Goal: Task Accomplishment & Management: Complete application form

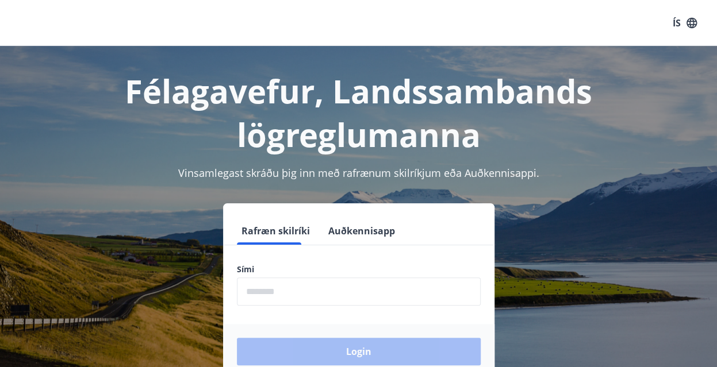
click at [248, 250] on form "Rafræn skilríki Auðkennisapp Sími ​ Login" at bounding box center [358, 298] width 271 height 162
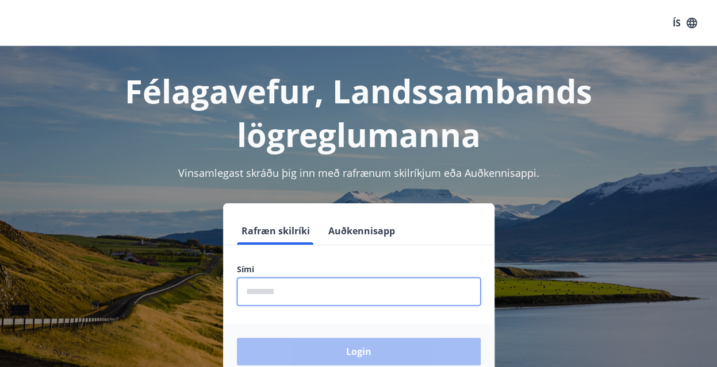
click at [254, 286] on input "phone" at bounding box center [359, 292] width 244 height 28
type input "********"
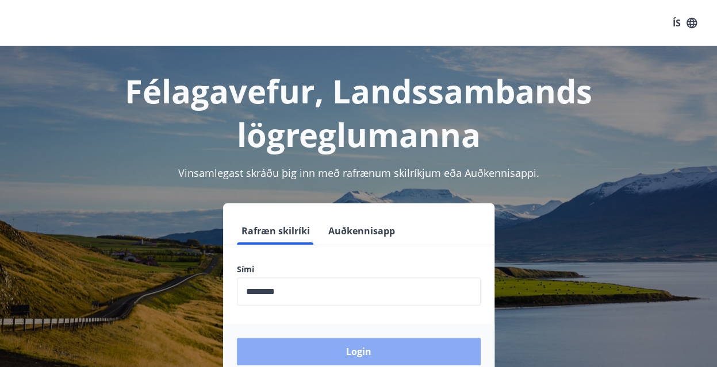
click at [341, 354] on button "Login" at bounding box center [359, 352] width 244 height 28
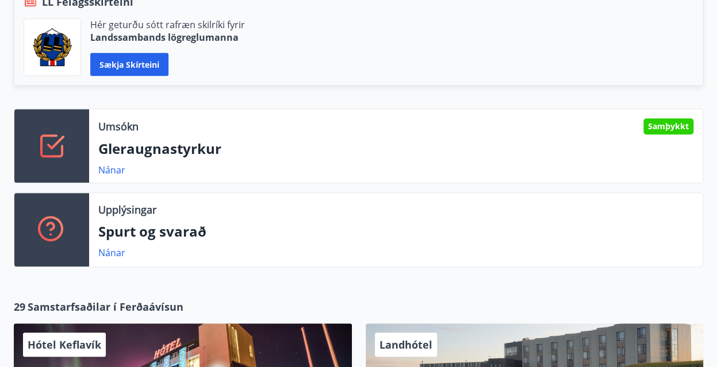
scroll to position [288, 0]
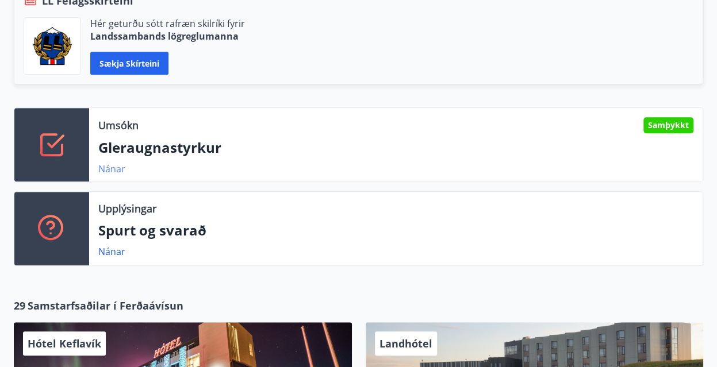
click at [111, 170] on link "Nánar" at bounding box center [111, 169] width 27 height 13
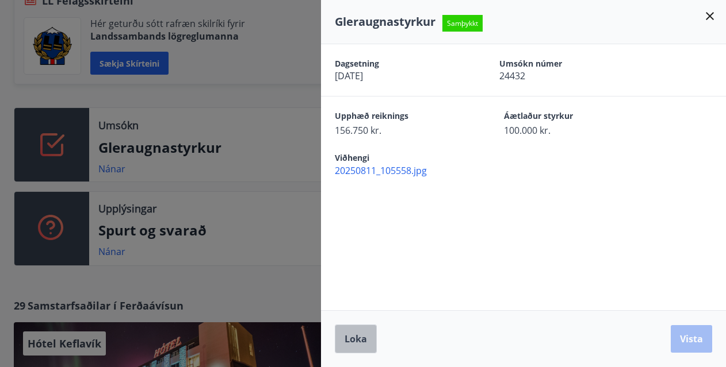
click at [356, 339] on span "Loka" at bounding box center [355, 339] width 22 height 13
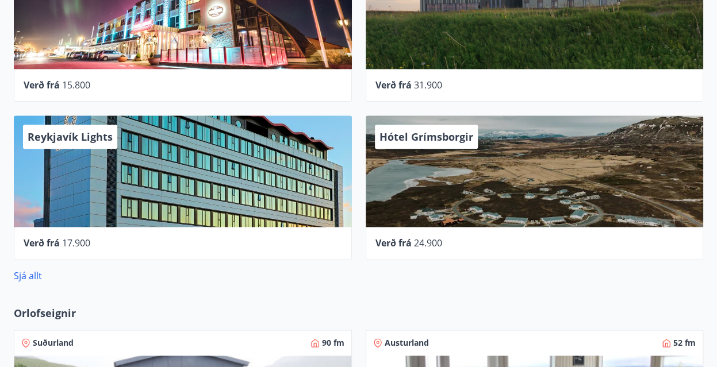
scroll to position [671, 0]
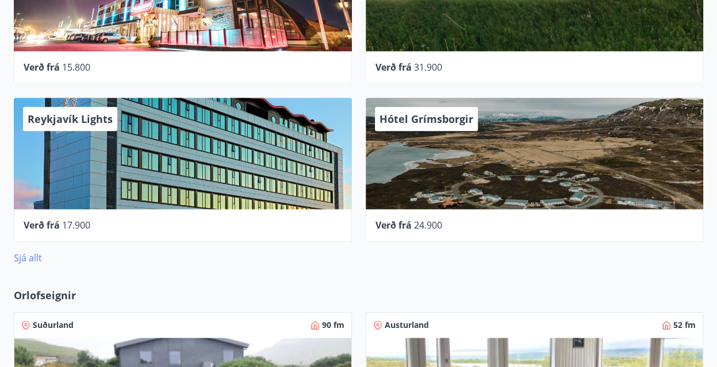
click at [25, 259] on link "Sjá allt" at bounding box center [28, 258] width 28 height 13
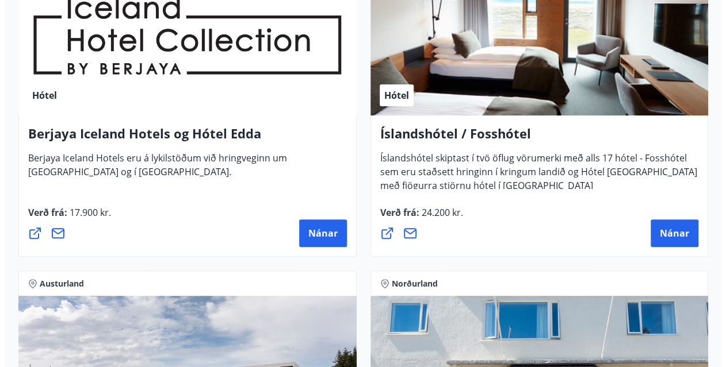
scroll to position [2206, 0]
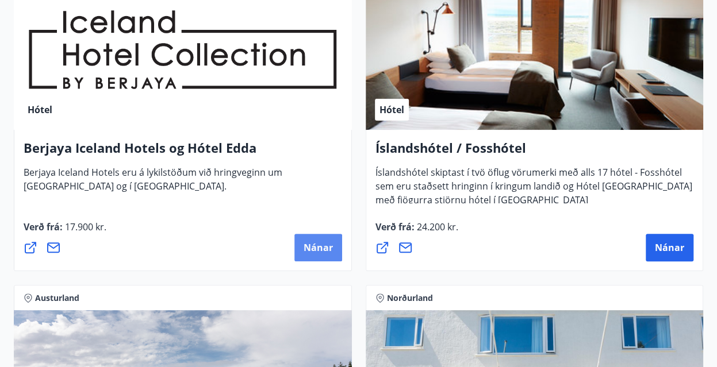
click at [327, 248] on span "Nánar" at bounding box center [318, 248] width 29 height 13
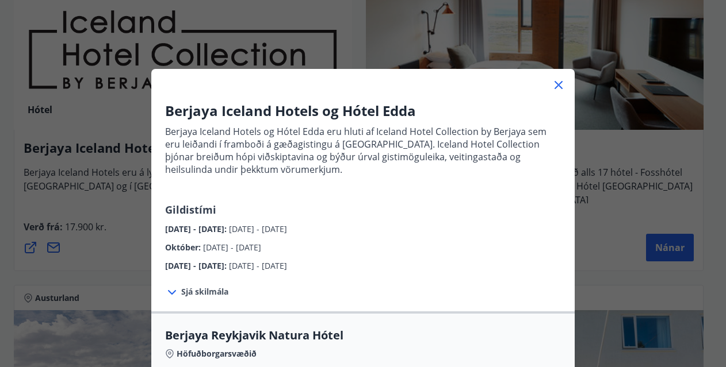
click at [170, 292] on icon at bounding box center [172, 292] width 8 height 5
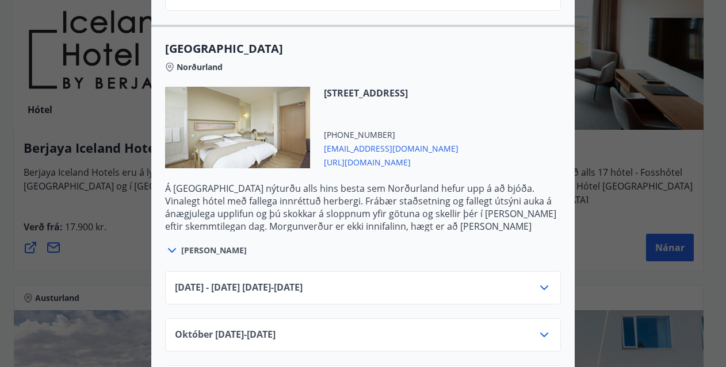
scroll to position [863, 0]
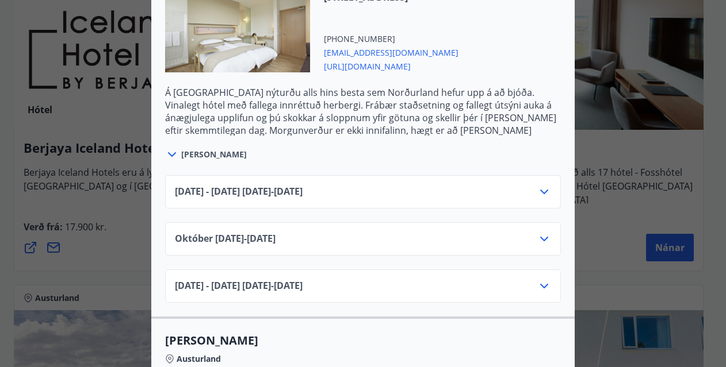
click at [542, 285] on icon at bounding box center [544, 286] width 14 height 14
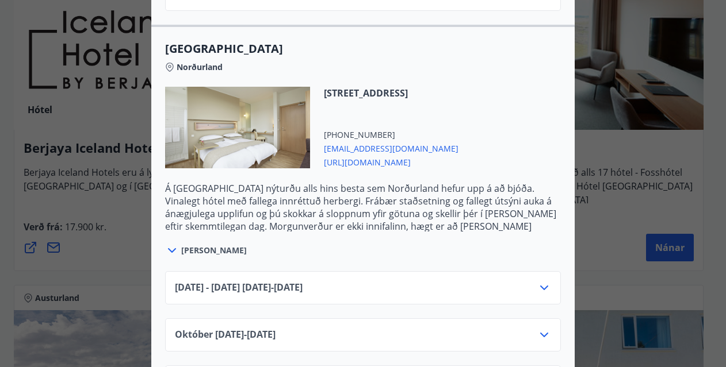
scroll to position [479, 0]
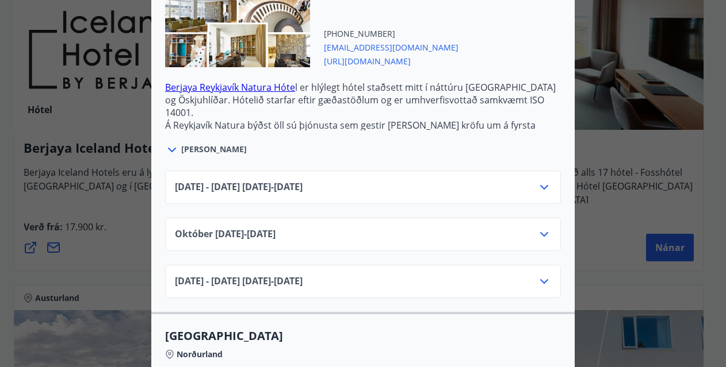
click at [541, 278] on icon at bounding box center [544, 282] width 14 height 14
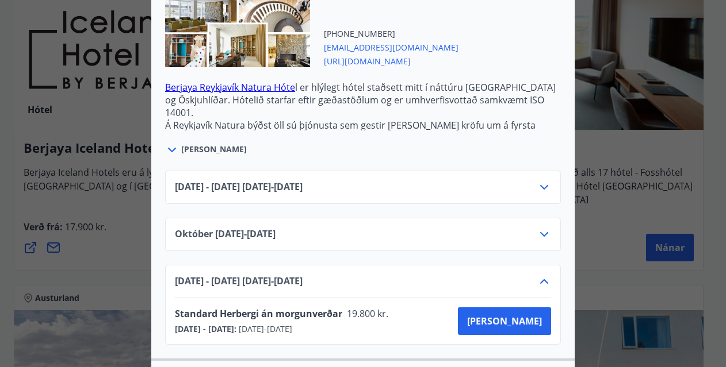
click at [541, 278] on icon at bounding box center [544, 282] width 14 height 14
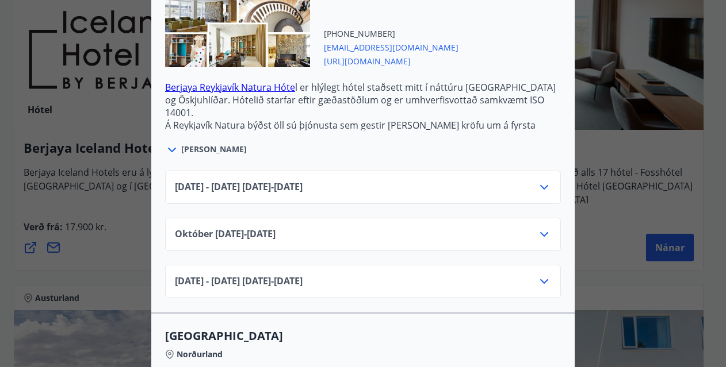
click at [538, 231] on icon at bounding box center [544, 235] width 14 height 14
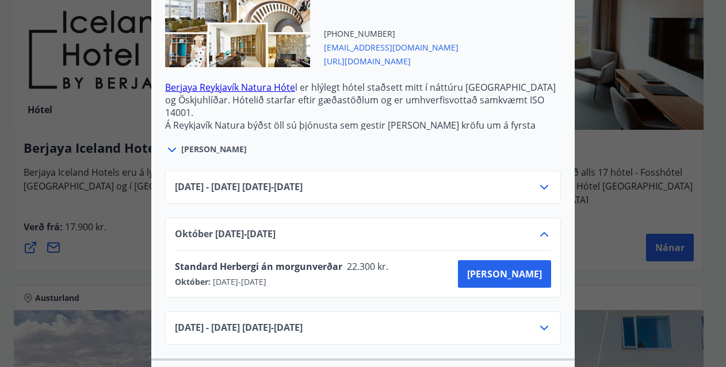
click at [538, 231] on icon at bounding box center [544, 235] width 14 height 14
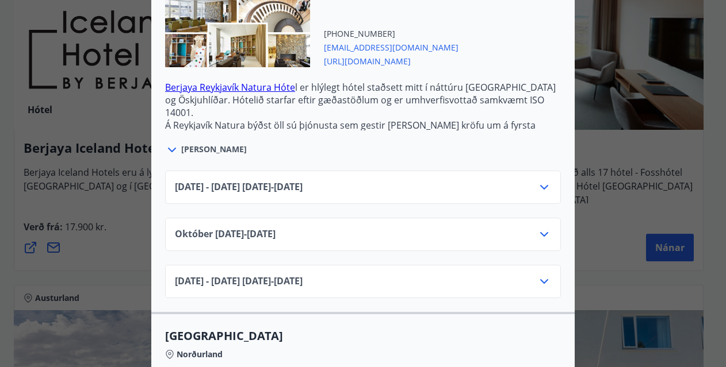
click at [539, 179] on div "[DATE] - [DATE] [DATE] - [DATE]" at bounding box center [363, 187] width 396 height 33
click at [539, 189] on icon at bounding box center [544, 188] width 14 height 14
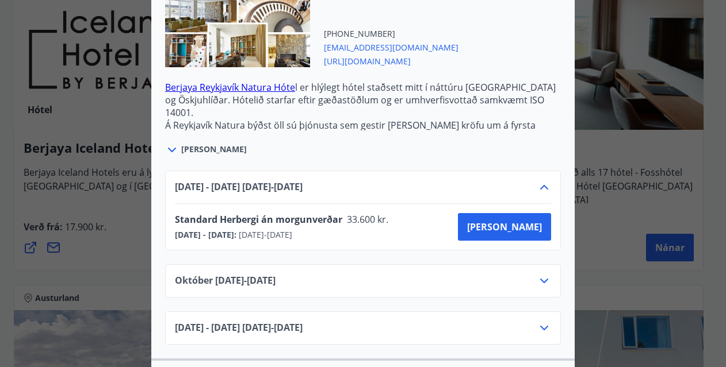
click at [539, 190] on icon at bounding box center [544, 188] width 14 height 14
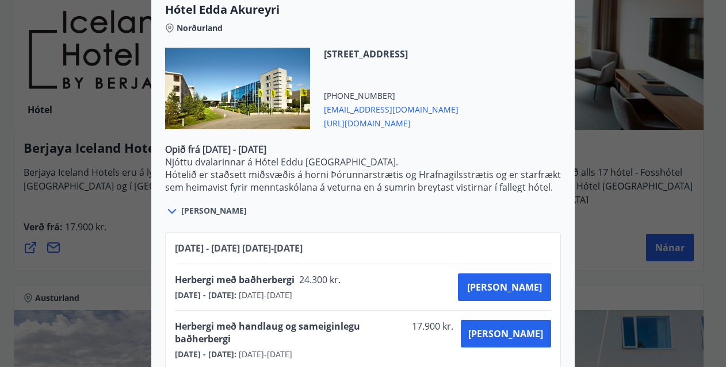
scroll to position [2725, 0]
